Goal: Transaction & Acquisition: Book appointment/travel/reservation

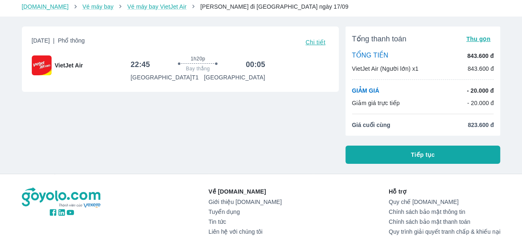
scroll to position [26, 0]
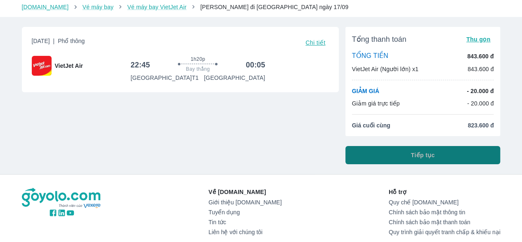
click at [371, 152] on button "Tiếp tục" at bounding box center [423, 155] width 155 height 18
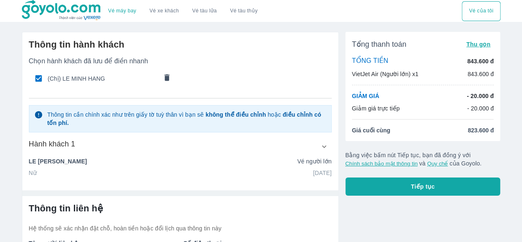
scroll to position [64, 0]
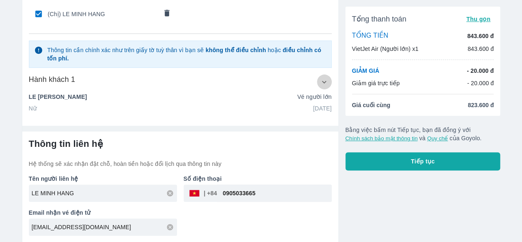
click at [322, 82] on icon "button" at bounding box center [324, 82] width 9 height 9
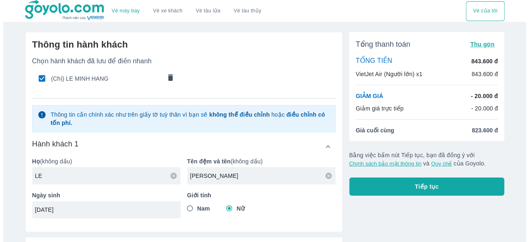
scroll to position [106, 0]
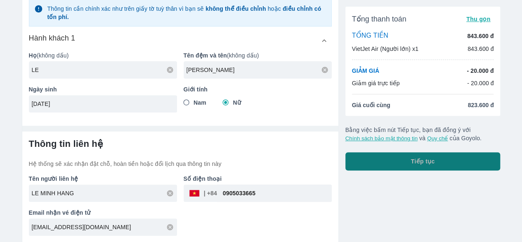
click at [392, 157] on button "Tiếp tục" at bounding box center [423, 161] width 155 height 18
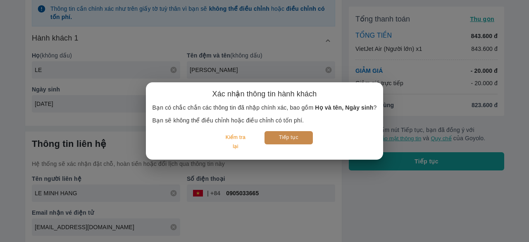
click at [290, 134] on button "Tiếp tục" at bounding box center [288, 137] width 48 height 13
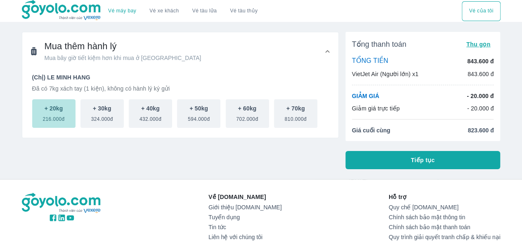
click at [61, 109] on p "+ 20kg" at bounding box center [54, 108] width 19 height 8
